Goal: Task Accomplishment & Management: Manage account settings

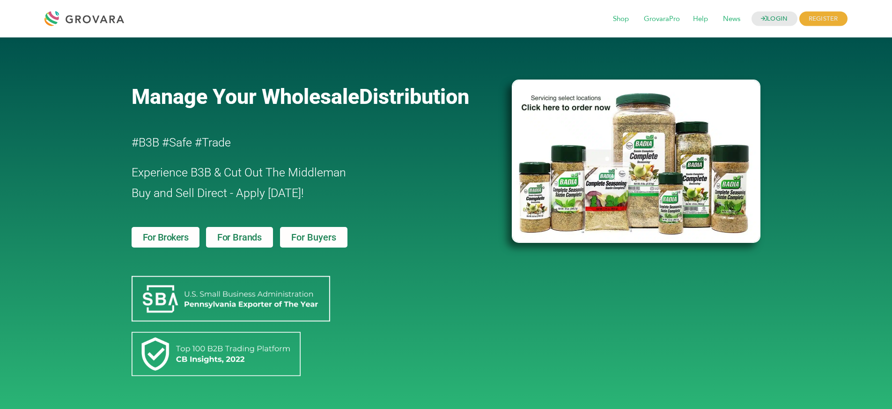
click at [780, 10] on div "LOGIN REGISTER I'm a Buyer I'm a Brand Shop GrovaraPro Help News" at bounding box center [488, 18] width 719 height 22
click at [781, 15] on link "LOGIN" at bounding box center [774, 19] width 46 height 15
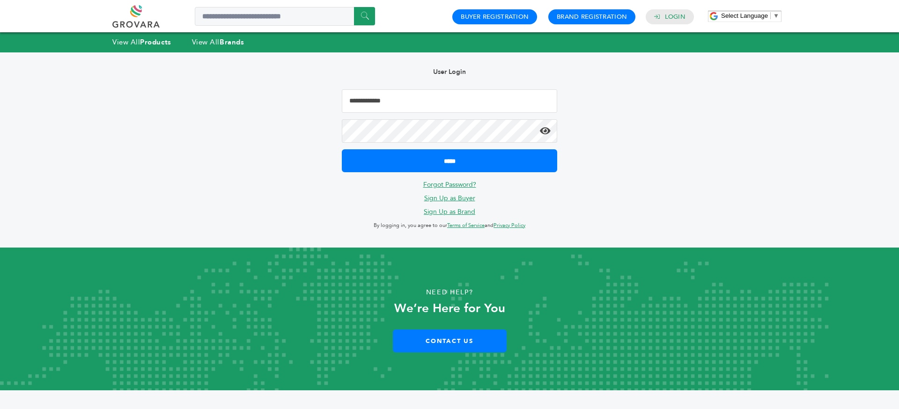
click at [460, 107] on input "Email Address" at bounding box center [449, 100] width 215 height 23
type input "**********"
click at [342, 149] on input "*****" at bounding box center [449, 160] width 215 height 23
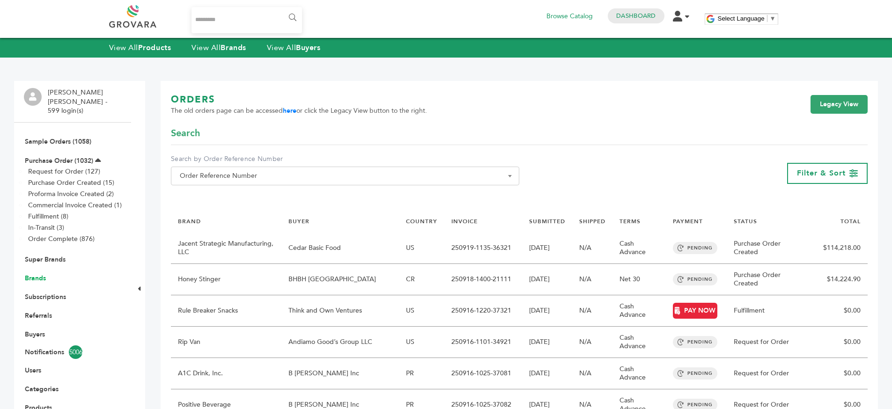
click at [31, 274] on link "Brands" at bounding box center [35, 278] width 21 height 9
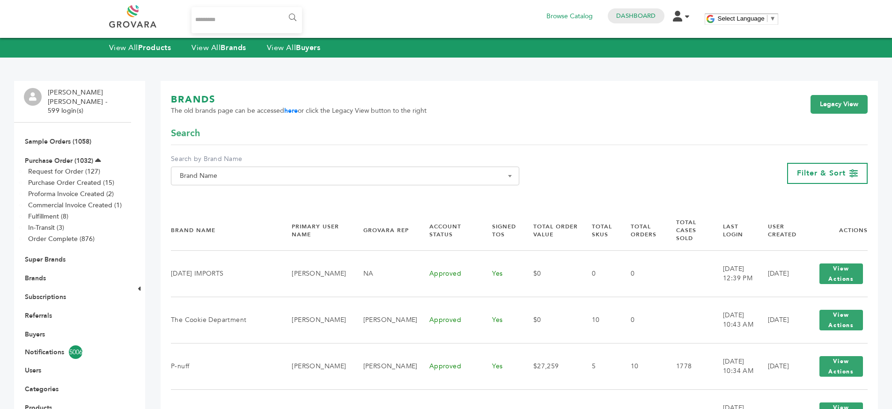
click at [191, 189] on div "**********" at bounding box center [345, 173] width 348 height 38
click at [184, 175] on span "Brand Name" at bounding box center [345, 175] width 338 height 13
click at [205, 192] on input "Search" at bounding box center [345, 193] width 344 height 12
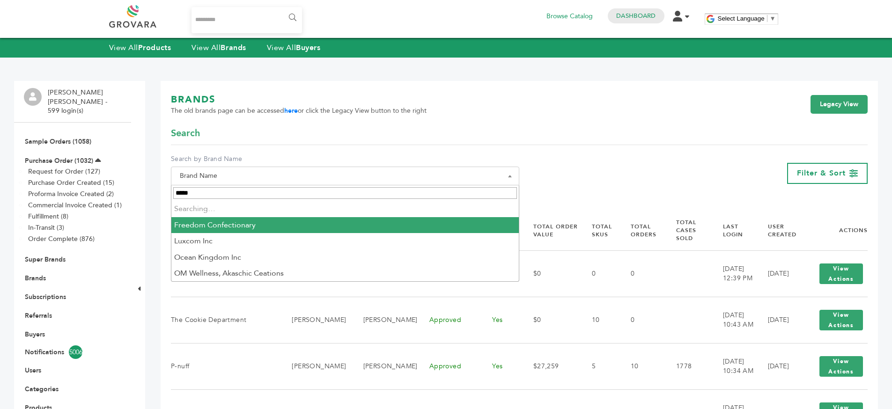
type input "******"
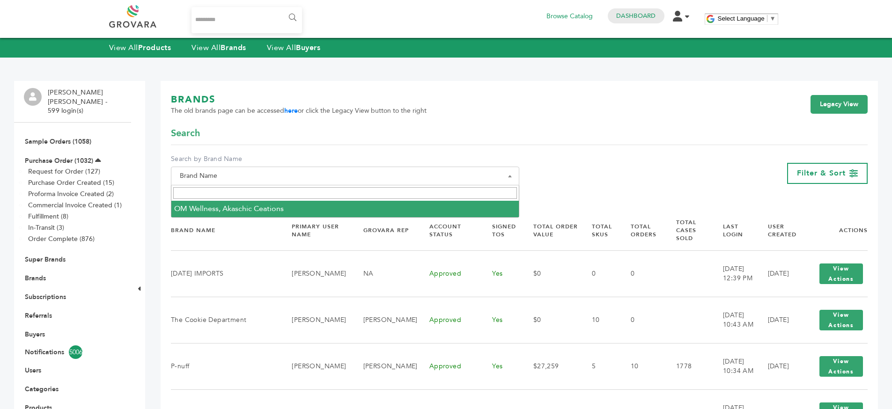
select select "**********"
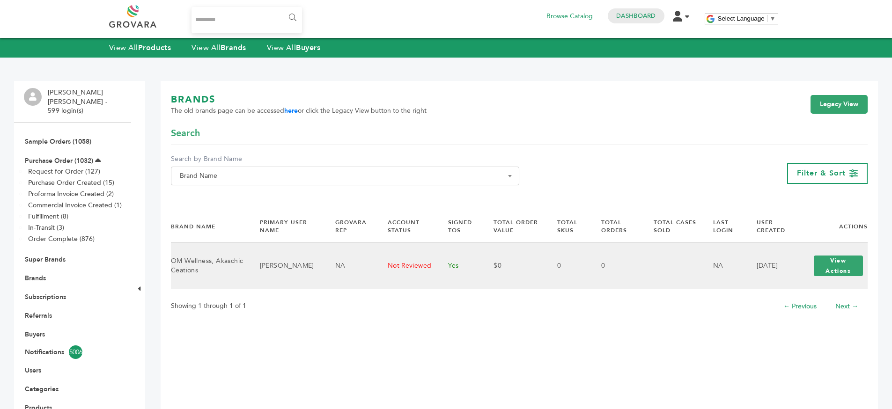
click at [262, 268] on td "Maya Elisabeth" at bounding box center [286, 266] width 76 height 46
click at [282, 268] on td "Maya Elisabeth" at bounding box center [286, 266] width 76 height 46
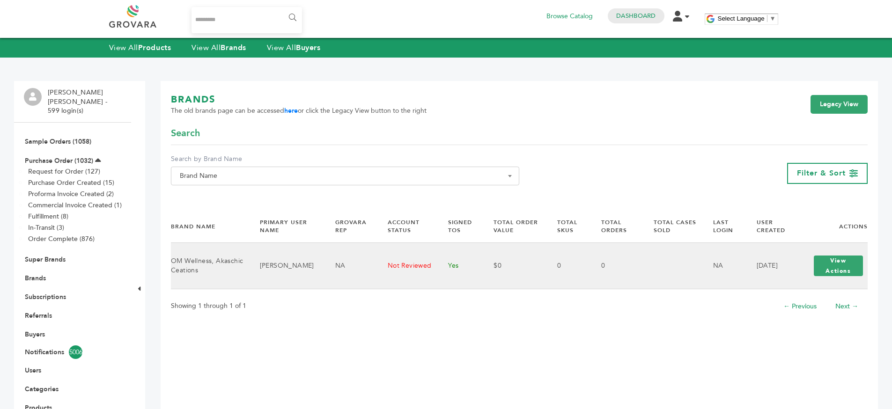
click at [282, 268] on td "Maya Elisabeth" at bounding box center [286, 266] width 76 height 46
click at [443, 267] on td "Yes" at bounding box center [458, 266] width 45 height 46
click at [453, 268] on td "Yes" at bounding box center [458, 266] width 45 height 46
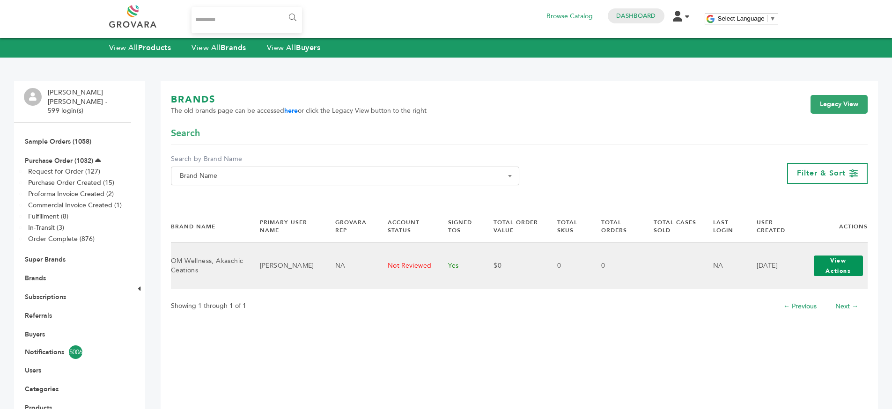
click at [836, 269] on button "View Actions" at bounding box center [838, 266] width 49 height 21
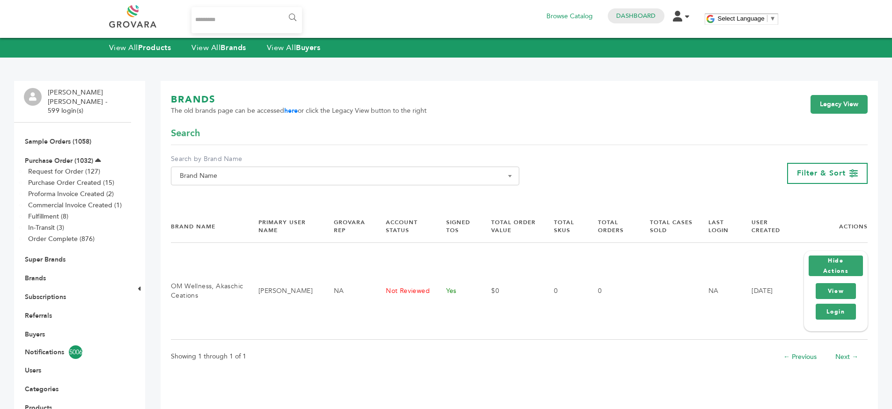
click at [184, 182] on span "Brand Name" at bounding box center [345, 175] width 338 height 13
click at [188, 206] on li "Please enter 2 or more characters" at bounding box center [344, 209] width 347 height 16
click at [182, 199] on input "Search" at bounding box center [345, 193] width 344 height 12
type input "*"
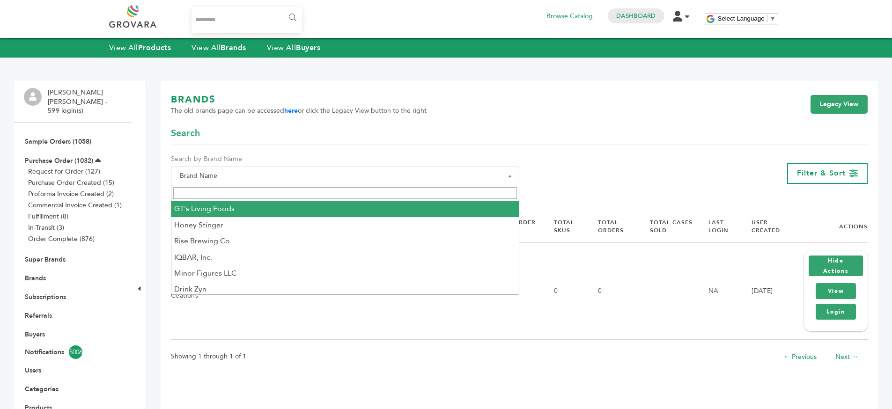
click at [376, 125] on div "BRANDS The old brands page can be accessed here or click the Legacy View button…" at bounding box center [519, 110] width 697 height 34
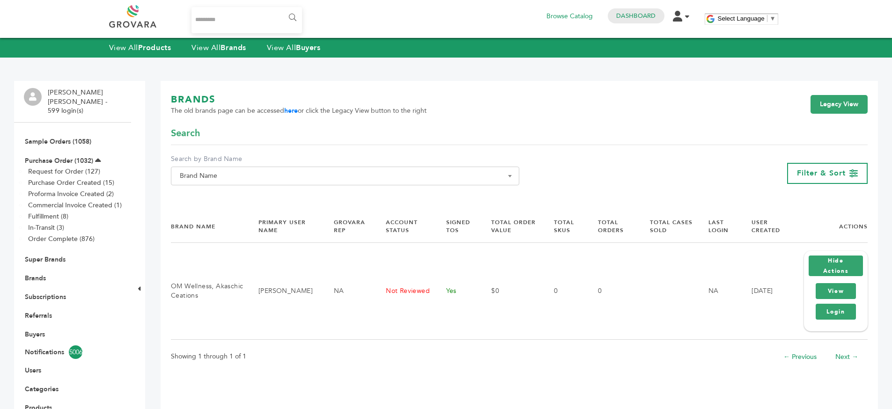
click at [196, 101] on h1 "BRANDS" at bounding box center [299, 99] width 256 height 13
click at [206, 115] on div "BRANDS The old brands page can be accessed here or click the Legacy View button…" at bounding box center [519, 110] width 697 height 34
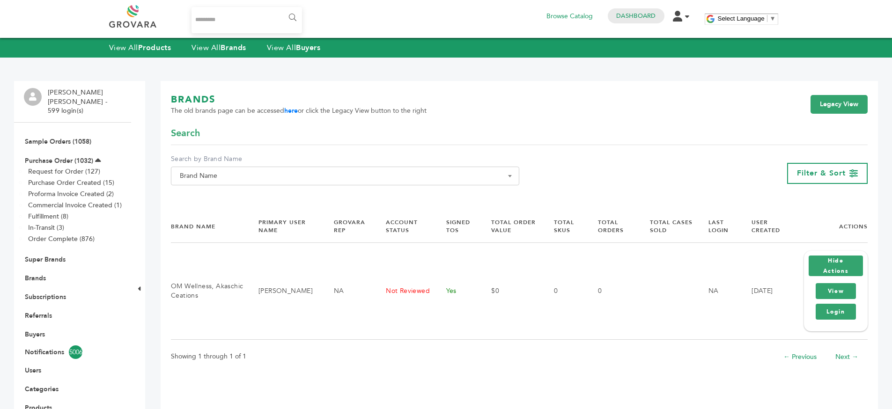
click at [206, 115] on div "BRANDS The old brands page can be accessed here or click the Legacy View button…" at bounding box center [519, 110] width 697 height 34
click at [380, 119] on div "BRANDS The old brands page can be accessed here or click the Legacy View button…" at bounding box center [519, 110] width 697 height 34
click at [415, 120] on div "BRANDS The old brands page can be accessed here or click the Legacy View button…" at bounding box center [519, 110] width 697 height 34
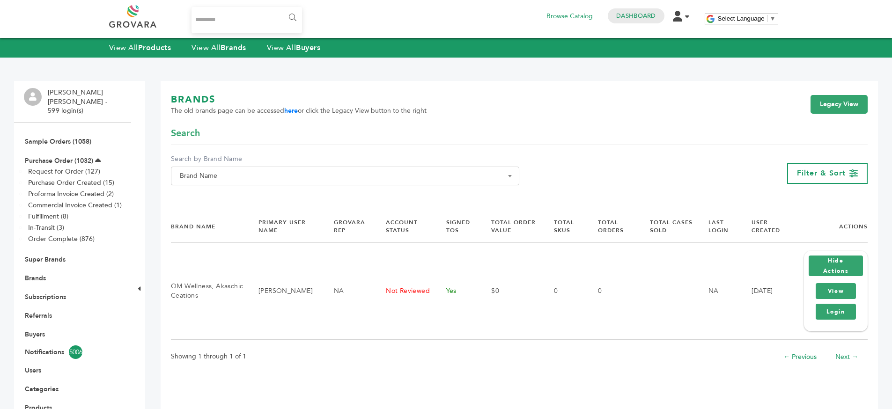
click at [415, 120] on div "BRANDS The old brands page can be accessed here or click the Legacy View button…" at bounding box center [519, 110] width 697 height 34
click at [443, 112] on div "BRANDS The old brands page can be accessed here or click the Legacy View button…" at bounding box center [519, 110] width 697 height 34
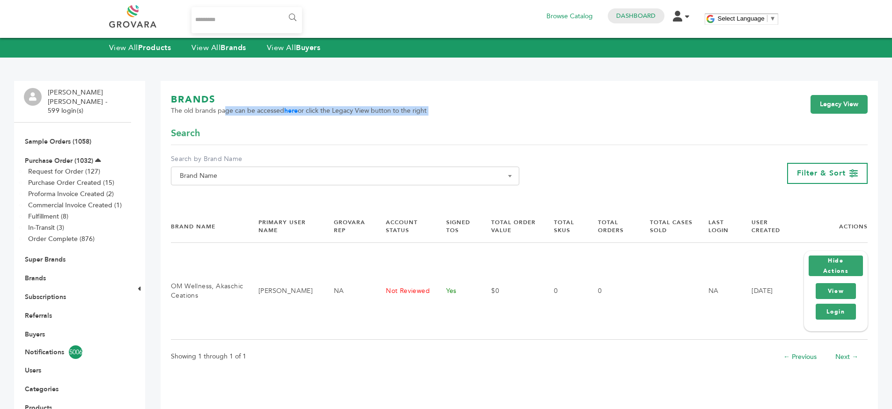
click at [586, 91] on div "**********" at bounding box center [519, 310] width 717 height 458
click at [622, 13] on link "Dashboard" at bounding box center [635, 16] width 39 height 8
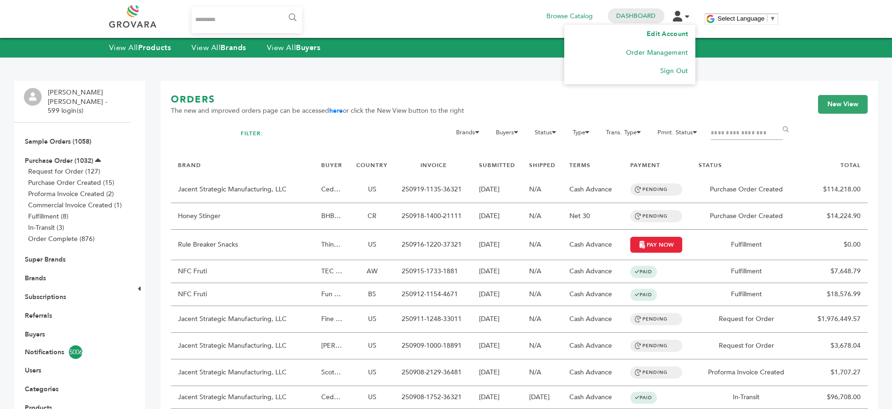
click at [668, 29] on link "Edit Account" at bounding box center [666, 33] width 41 height 9
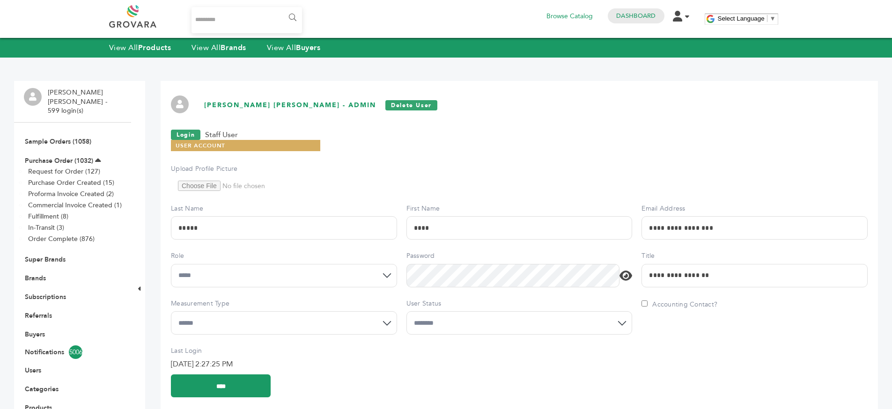
click at [225, 106] on h1 "[PERSON_NAME] [PERSON_NAME] - Admin Delete User" at bounding box center [552, 105] width 697 height 10
click at [279, 104] on h1 "[PERSON_NAME] [PERSON_NAME] - Admin Delete User" at bounding box center [552, 105] width 697 height 10
click at [62, 156] on link "Purchase Order (1032)" at bounding box center [59, 160] width 68 height 9
